Goal: Information Seeking & Learning: Check status

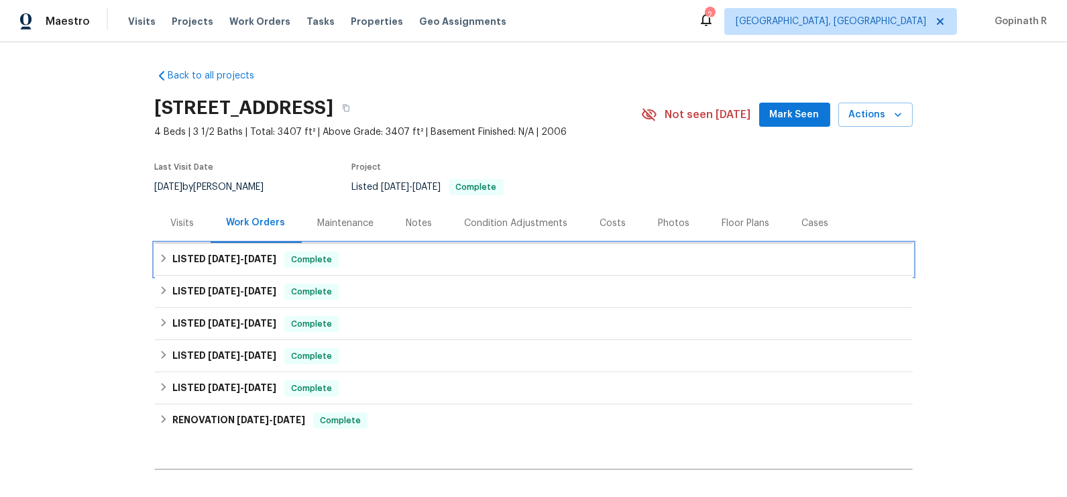
click at [351, 262] on div "LISTED 9/2/25 - 9/17/25 Complete" at bounding box center [534, 260] width 750 height 16
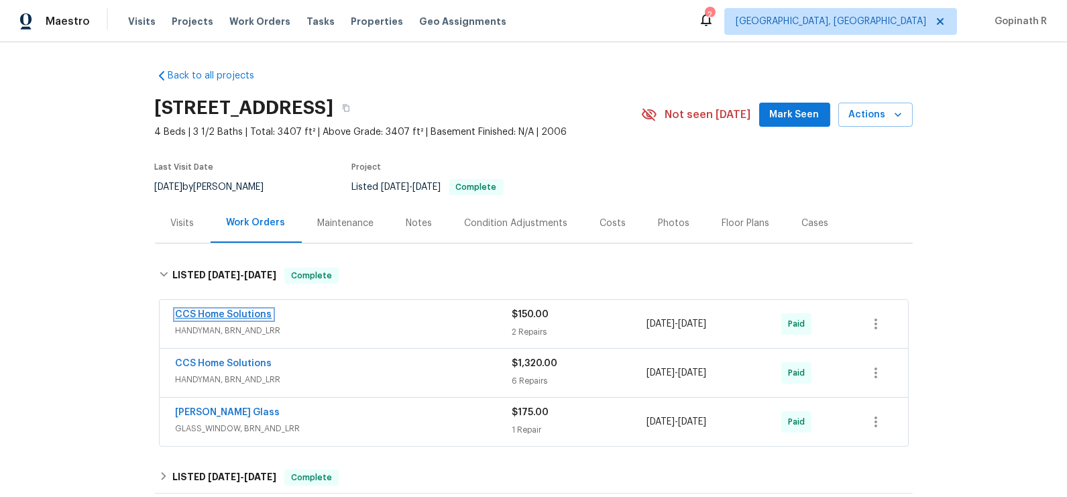
click at [233, 310] on link "CCS Home Solutions" at bounding box center [224, 314] width 97 height 9
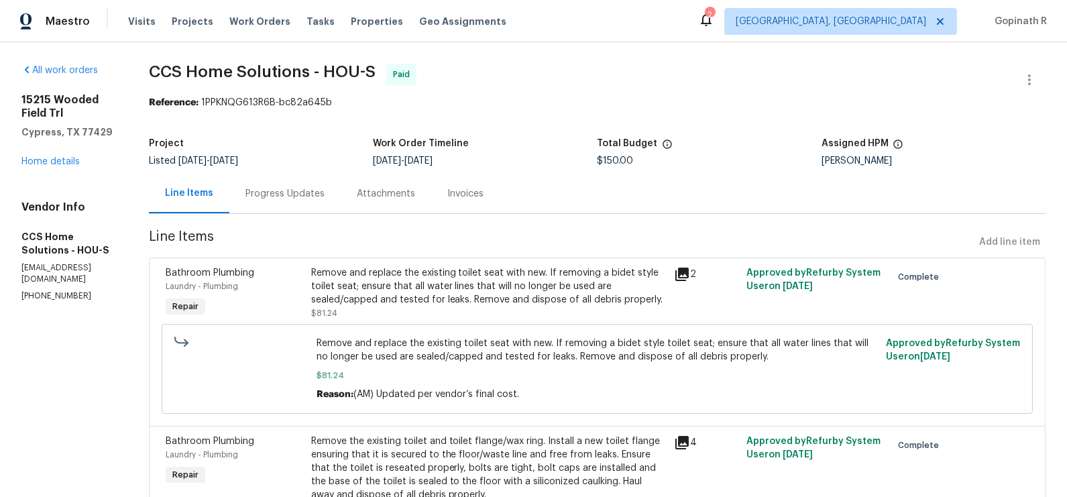
click at [304, 189] on div "Progress Updates" at bounding box center [285, 193] width 79 height 13
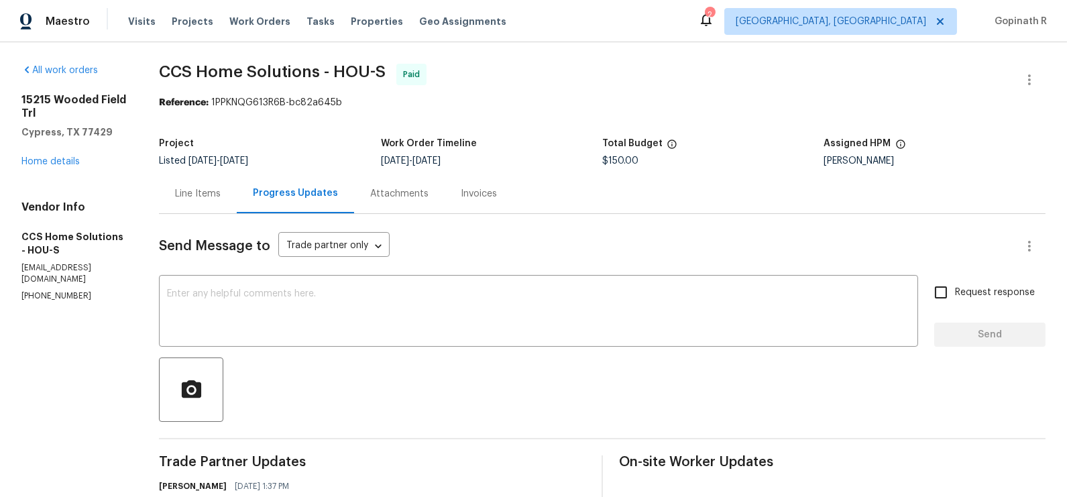
click at [180, 189] on div "Line Items" at bounding box center [198, 193] width 46 height 13
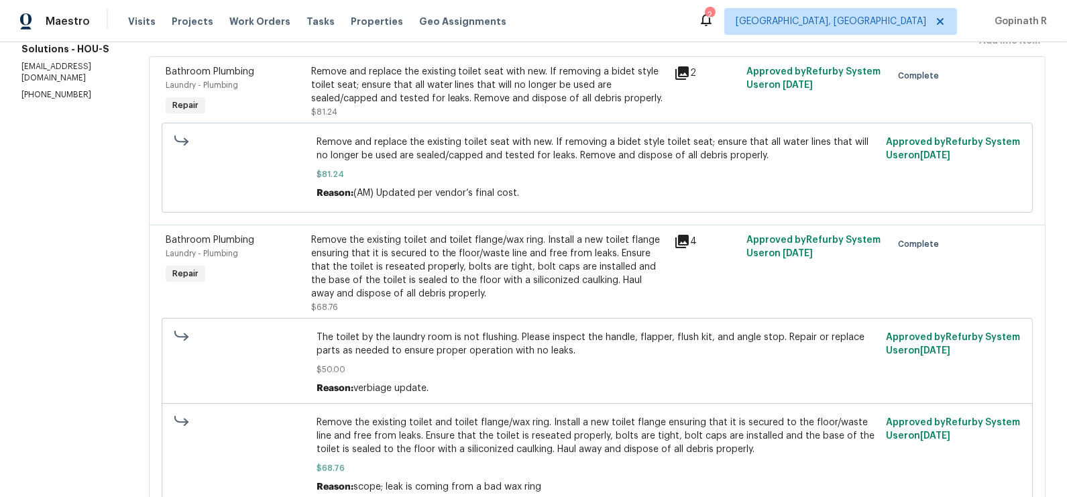
scroll to position [183, 0]
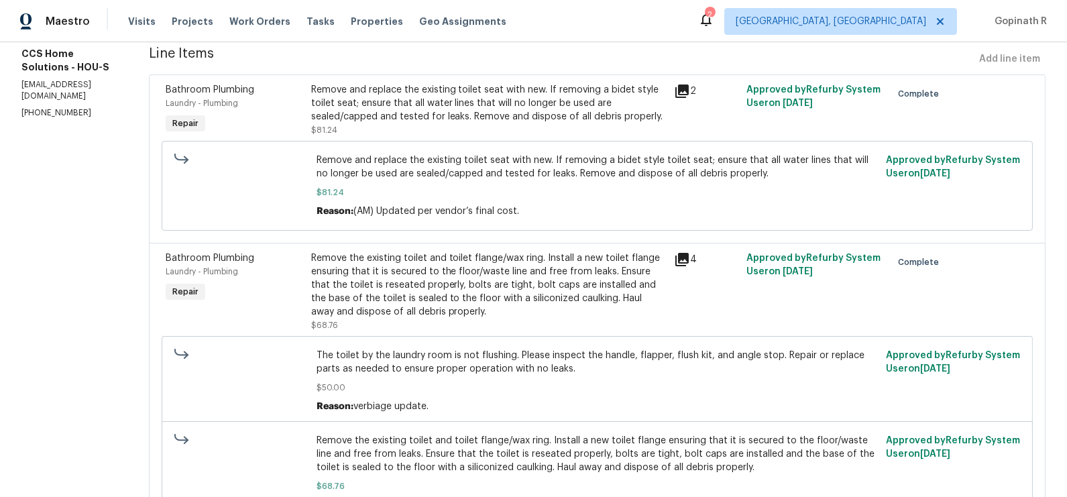
click at [480, 285] on div "Remove the existing toilet and toilet flange/wax ring. Install a new toilet fla…" at bounding box center [488, 285] width 355 height 67
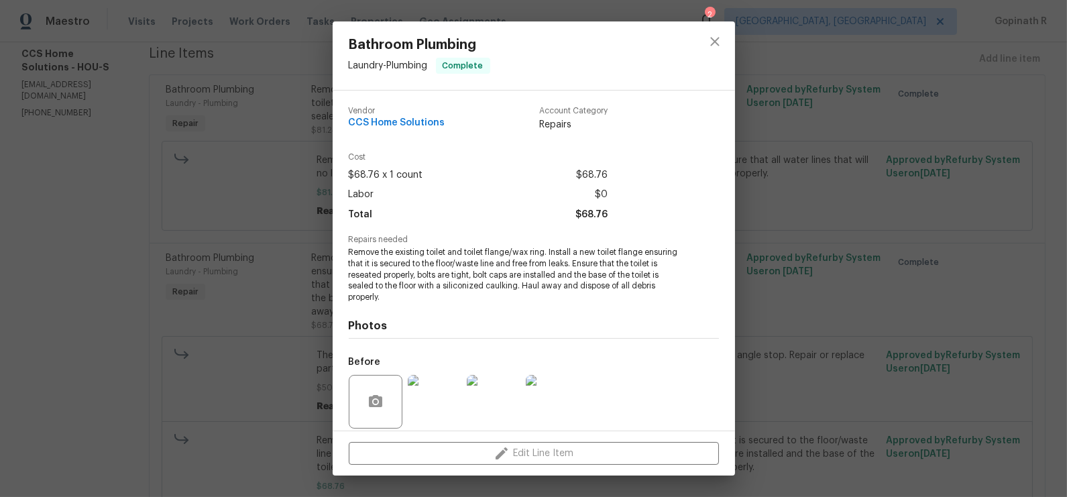
scroll to position [99, 0]
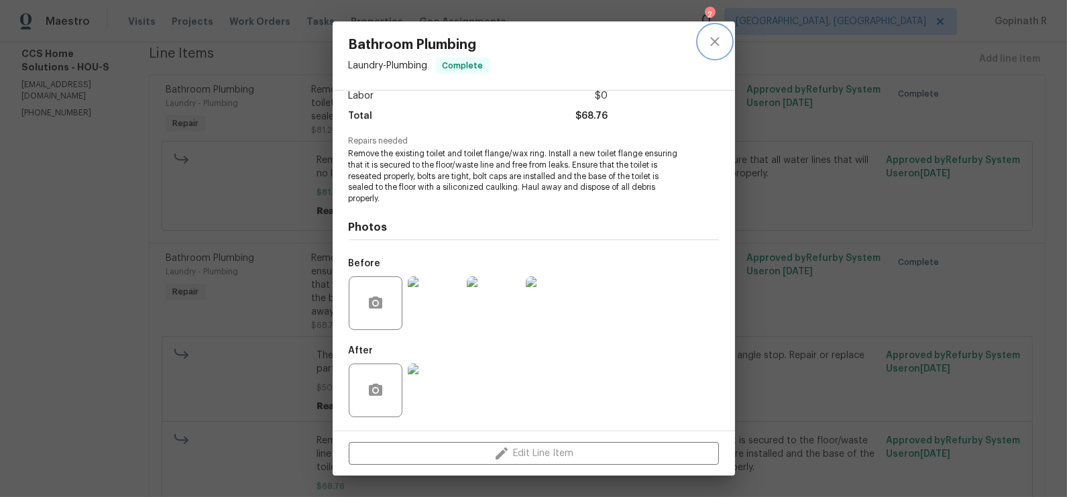
click at [714, 42] on icon "close" at bounding box center [715, 41] width 9 height 9
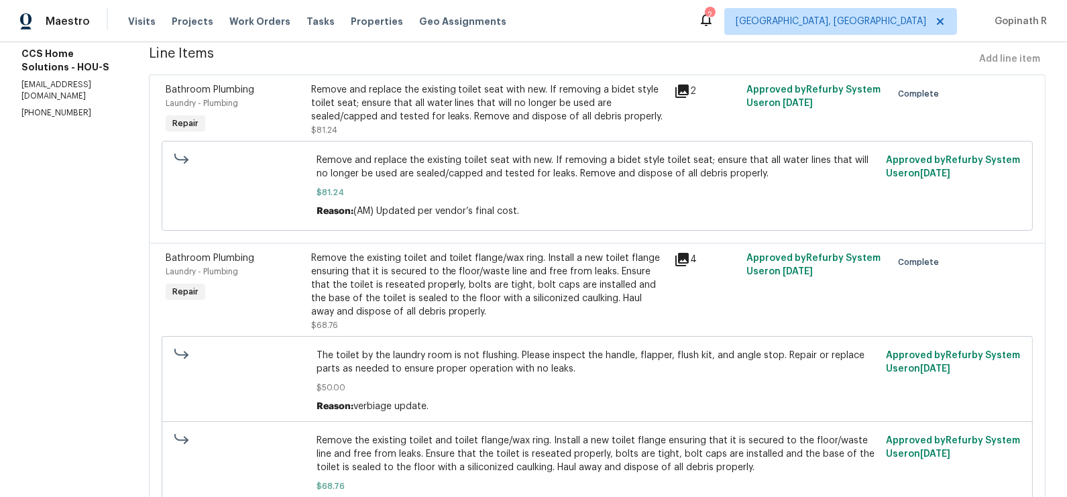
click at [493, 109] on div "Remove and replace the existing toilet seat with new. If removing a bidet style…" at bounding box center [488, 103] width 355 height 40
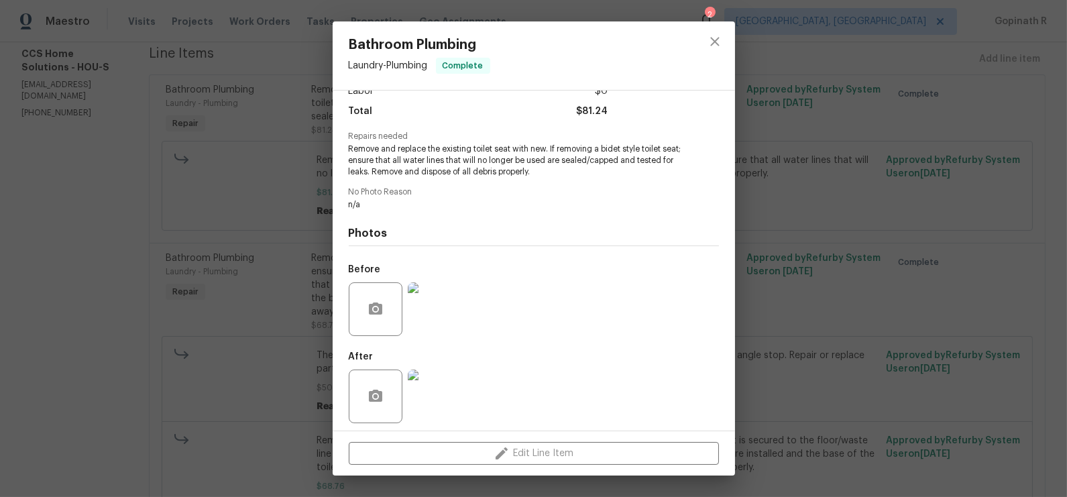
scroll to position [109, 0]
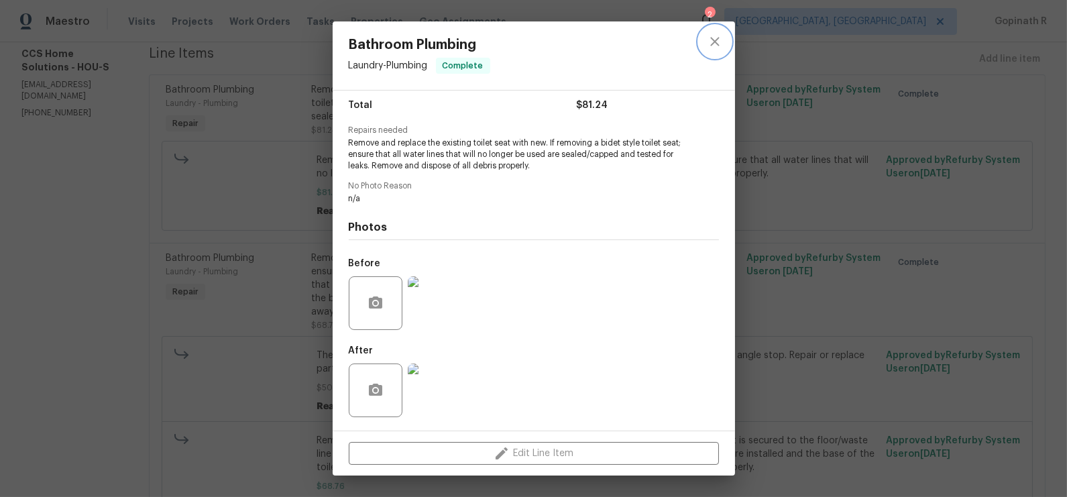
click at [715, 40] on icon "close" at bounding box center [715, 42] width 16 height 16
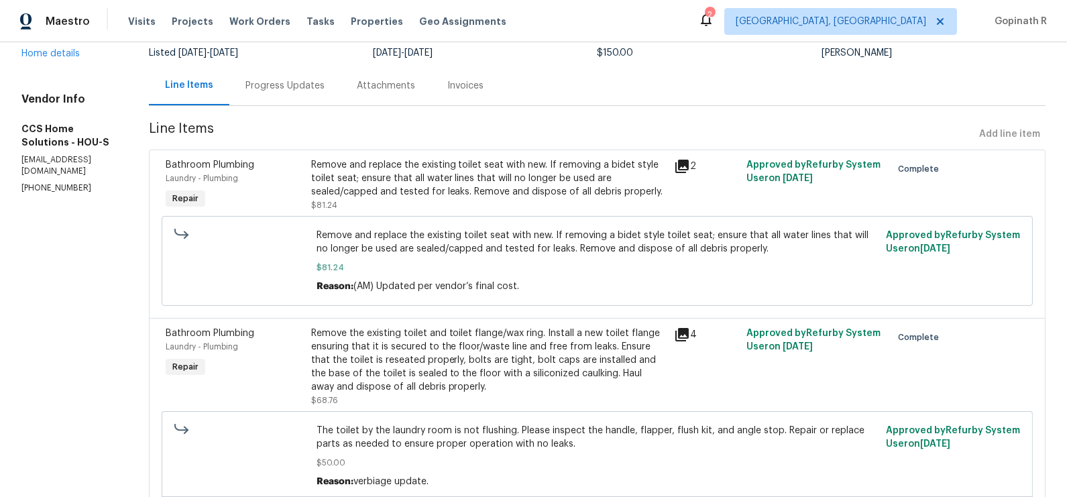
scroll to position [0, 0]
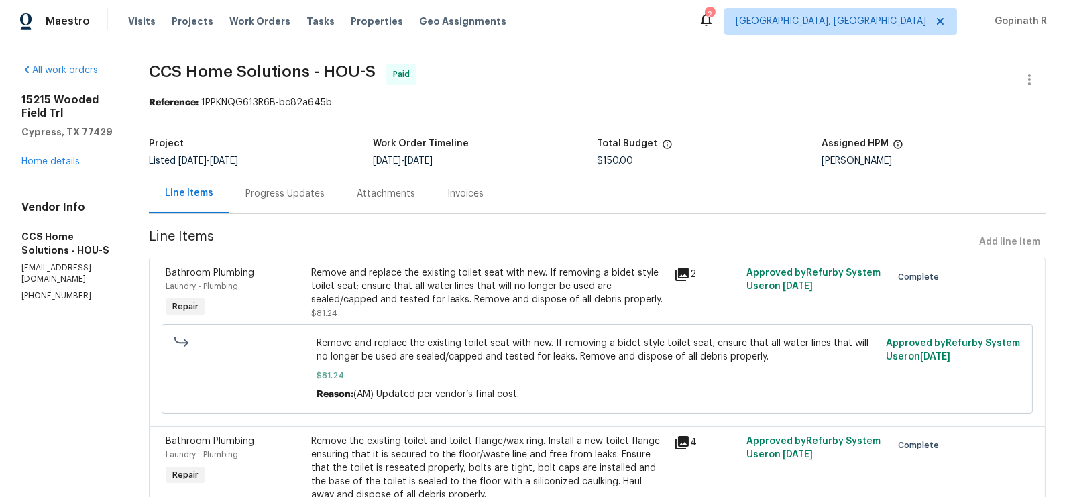
click at [301, 189] on div "Progress Updates" at bounding box center [285, 193] width 79 height 13
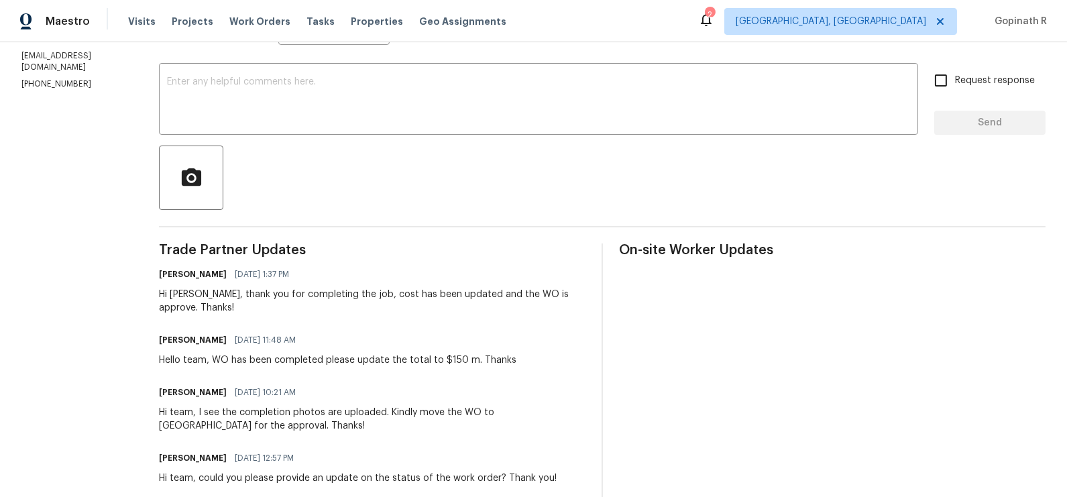
scroll to position [207, 0]
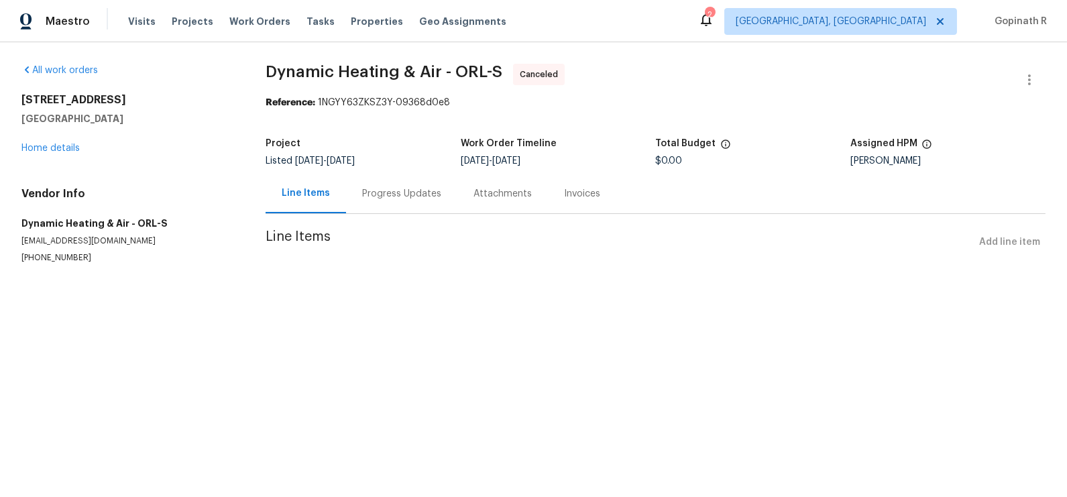
click at [381, 204] on div "Progress Updates" at bounding box center [401, 194] width 111 height 40
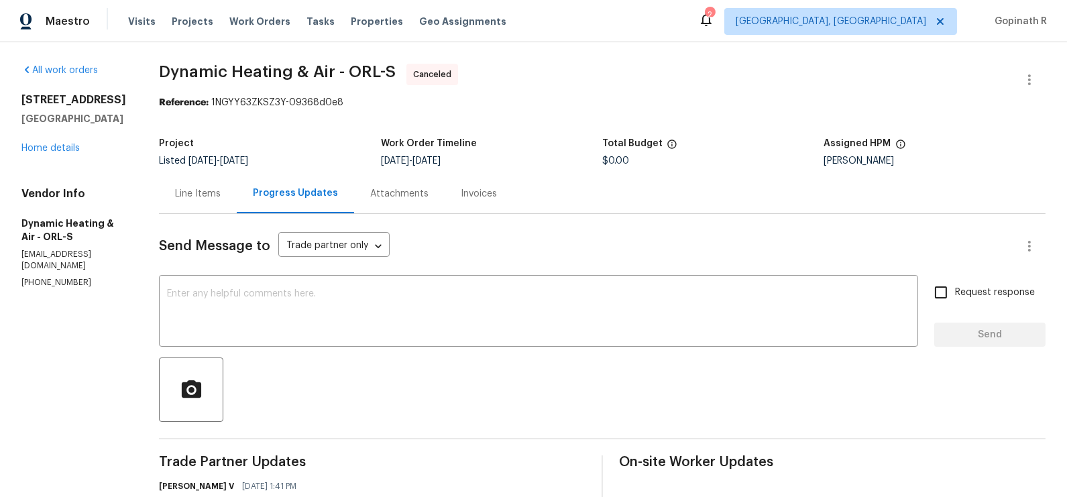
click at [67, 154] on div "2413 Riverbluff Pkwy # V-231 Sarasota, FL 34231 Home details" at bounding box center [73, 124] width 105 height 62
click at [72, 153] on link "Home details" at bounding box center [50, 148] width 58 height 9
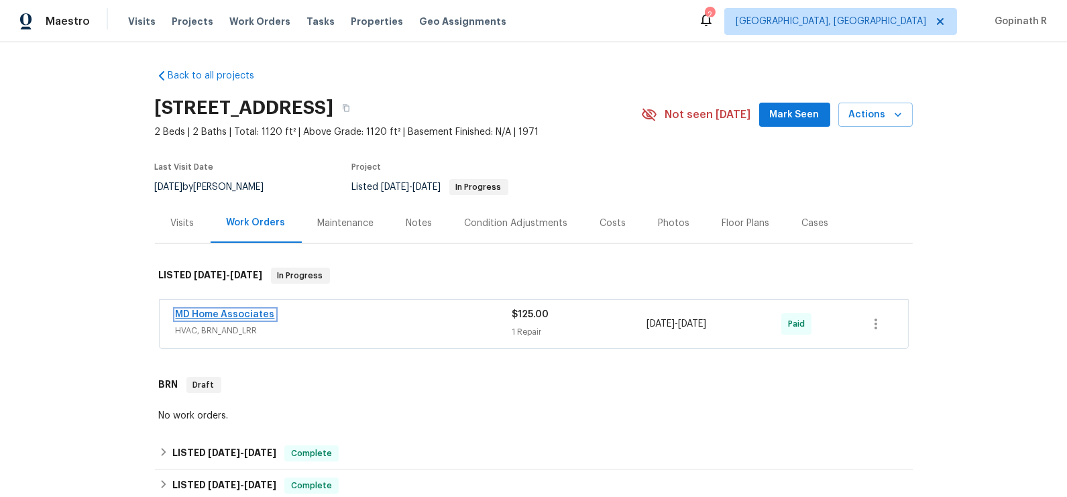
click at [233, 311] on link "MD Home Associates" at bounding box center [225, 314] width 99 height 9
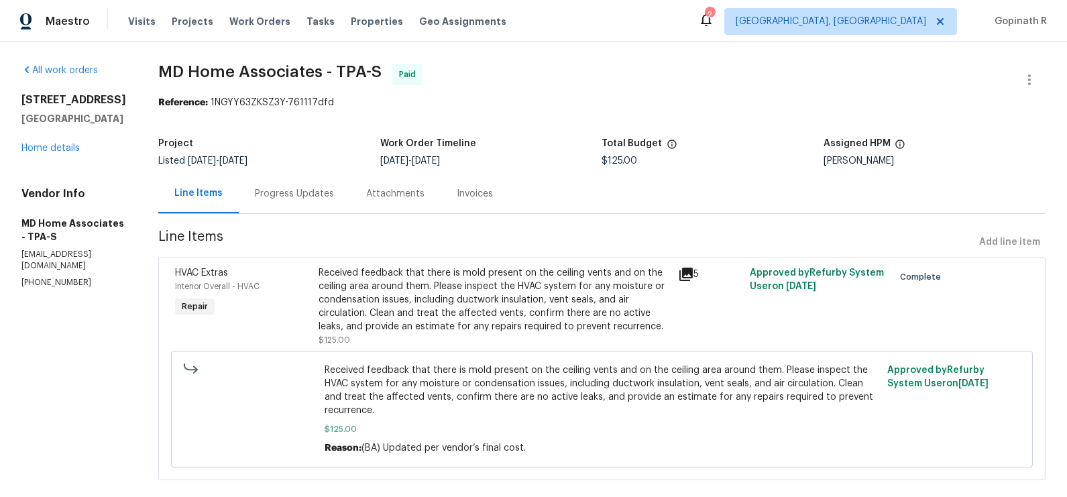
click at [307, 198] on div "Progress Updates" at bounding box center [294, 193] width 79 height 13
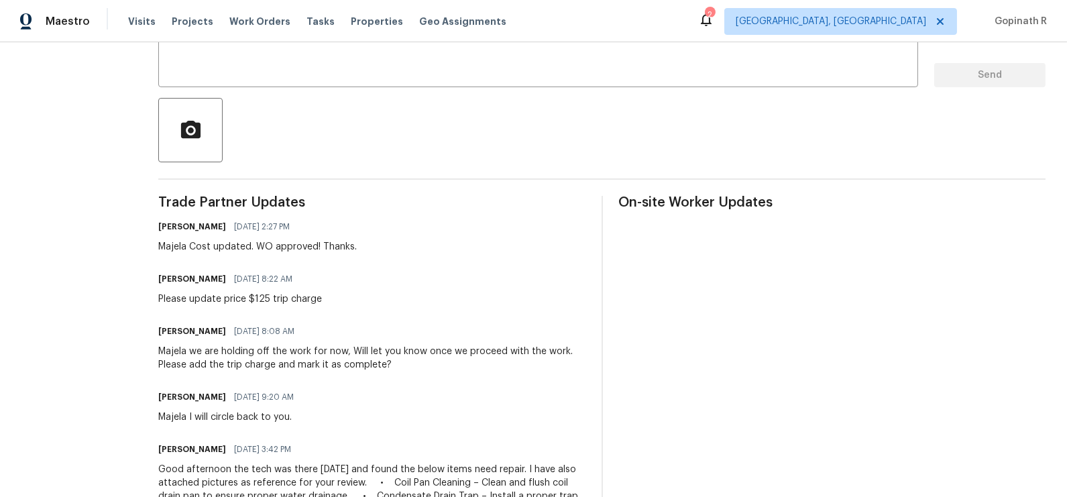
scroll to position [294, 0]
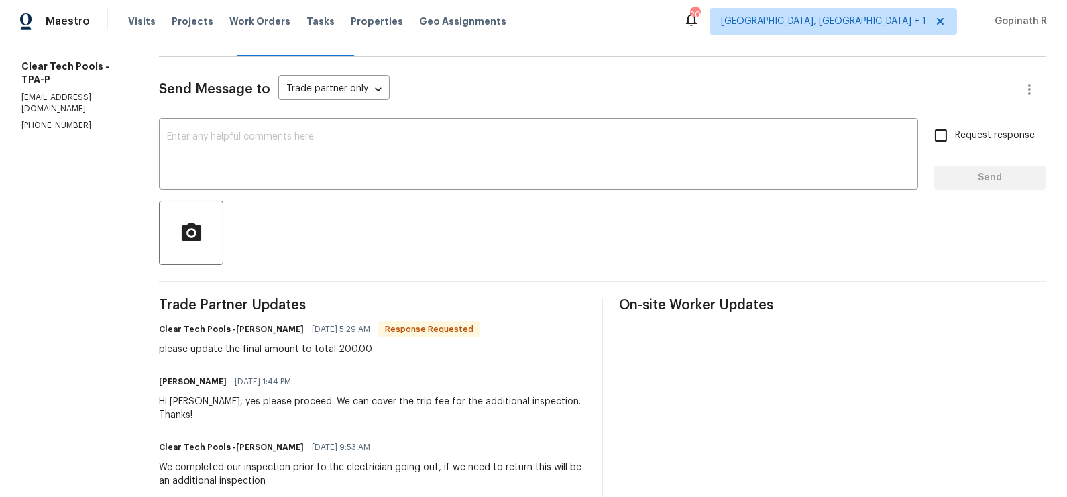
scroll to position [55, 0]
